Goal: Task Accomplishment & Management: Manage account settings

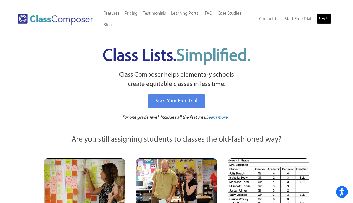
click at [322, 19] on link "Log In" at bounding box center [324, 18] width 15 height 10
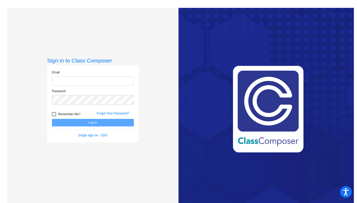
click at [117, 79] on input "email" at bounding box center [93, 81] width 82 height 10
type input "awilliamson@ceres.k12.ca.us"
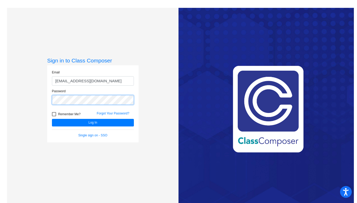
click at [52, 119] on button "Log In" at bounding box center [93, 123] width 82 height 8
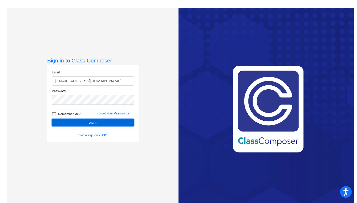
click at [90, 122] on button "Log In" at bounding box center [93, 123] width 82 height 8
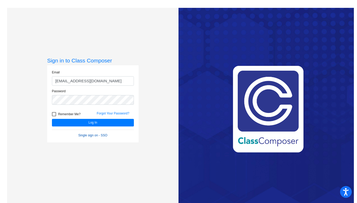
click at [95, 136] on link "Single sign on - SSO" at bounding box center [92, 135] width 29 height 4
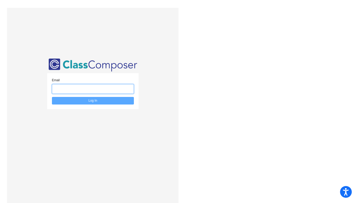
click at [78, 88] on input "email" at bounding box center [93, 89] width 82 height 10
type input "awilliamson@ceres.k12.ca.us"
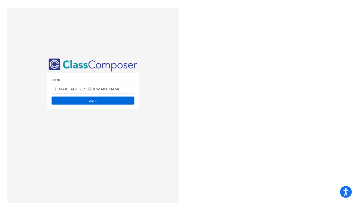
click at [104, 100] on button "Log In" at bounding box center [93, 101] width 82 height 8
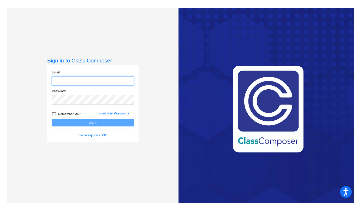
click at [101, 77] on input "email" at bounding box center [93, 81] width 82 height 10
type input "awilliamson@ceres.k12.ca.us"
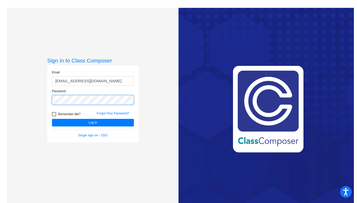
click at [52, 119] on button "Log In" at bounding box center [93, 123] width 82 height 8
click at [113, 114] on link "Forgot Your Password?" at bounding box center [113, 113] width 33 height 4
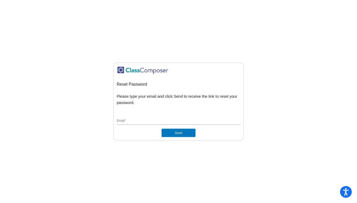
click at [173, 120] on input "Email *" at bounding box center [179, 121] width 124 height 5
type input "awilliamson@ceres.k12.ca.us"
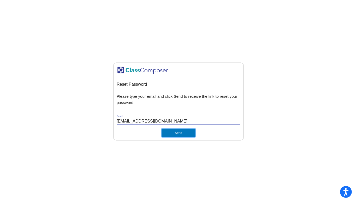
click at [186, 133] on button "Send" at bounding box center [179, 133] width 34 height 8
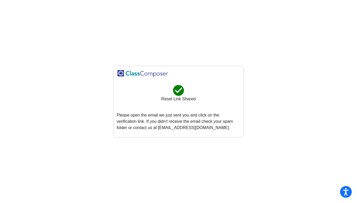
click at [133, 71] on img at bounding box center [143, 73] width 52 height 9
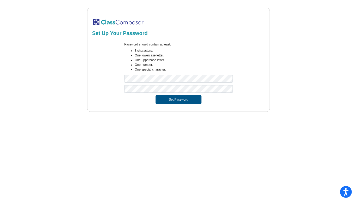
click at [172, 102] on button "Set Password" at bounding box center [179, 99] width 46 height 8
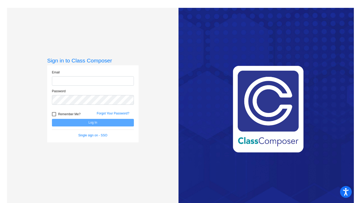
click at [110, 84] on input "email" at bounding box center [93, 81] width 82 height 10
type input "awilliamson@ceres.k12.ca.us"
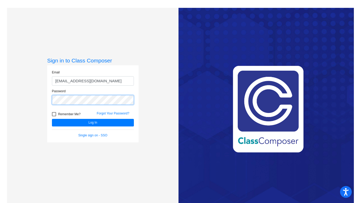
click at [52, 119] on button "Log In" at bounding box center [93, 123] width 82 height 8
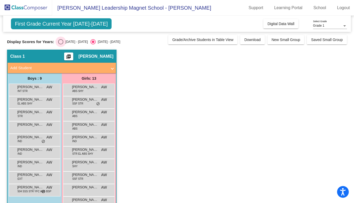
click at [60, 42] on div "Select an option" at bounding box center [60, 41] width 5 height 5
click at [61, 44] on input "2024 - 2025" at bounding box center [61, 44] width 0 height 0
radio input "true"
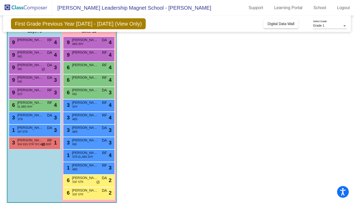
scroll to position [52, 0]
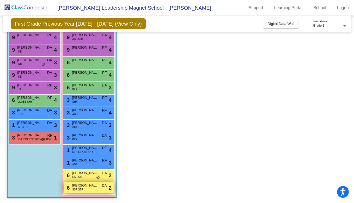
click at [77, 188] on span "SSF STR" at bounding box center [77, 189] width 11 height 4
